Goal: Navigation & Orientation: Find specific page/section

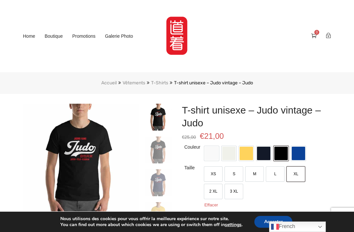
click at [57, 37] on link "Boutique" at bounding box center [54, 36] width 18 height 10
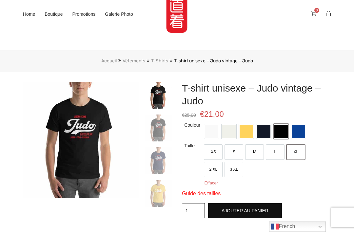
scroll to position [27, 0]
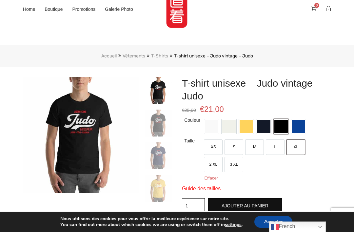
click at [196, 58] on li "T-shirt unisexe – Judo vintage – Judo" at bounding box center [210, 56] width 85 height 9
click at [190, 55] on li "T-shirt unisexe – Judo vintage – Judo" at bounding box center [210, 56] width 85 height 9
click at [162, 58] on link "T-Shirts" at bounding box center [159, 56] width 17 height 6
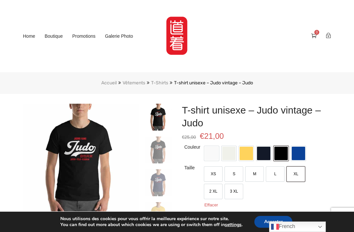
scroll to position [48, 0]
